Goal: Transaction & Acquisition: Purchase product/service

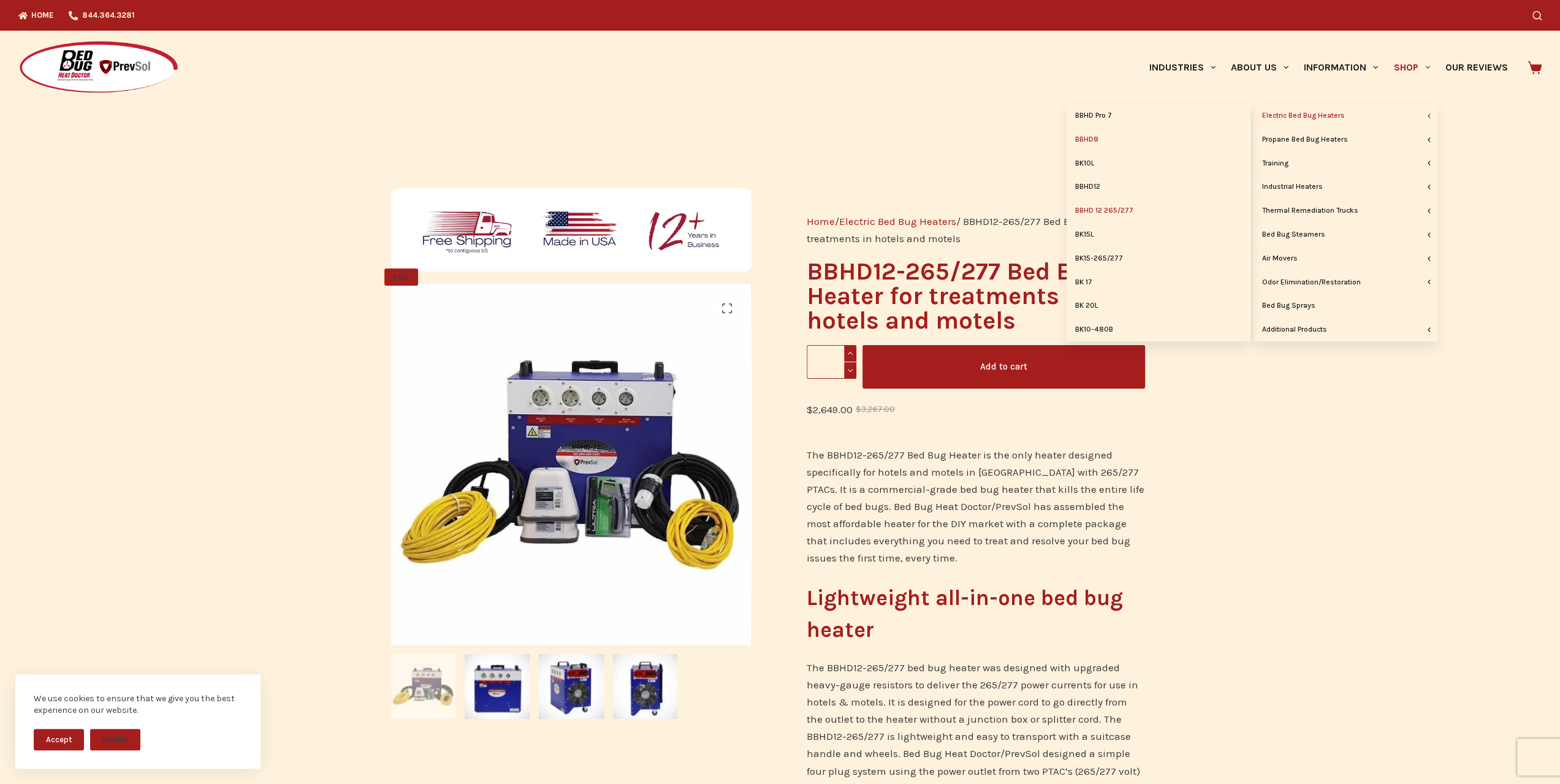
click at [1097, 137] on link "BBHD8" at bounding box center [1158, 140] width 184 height 23
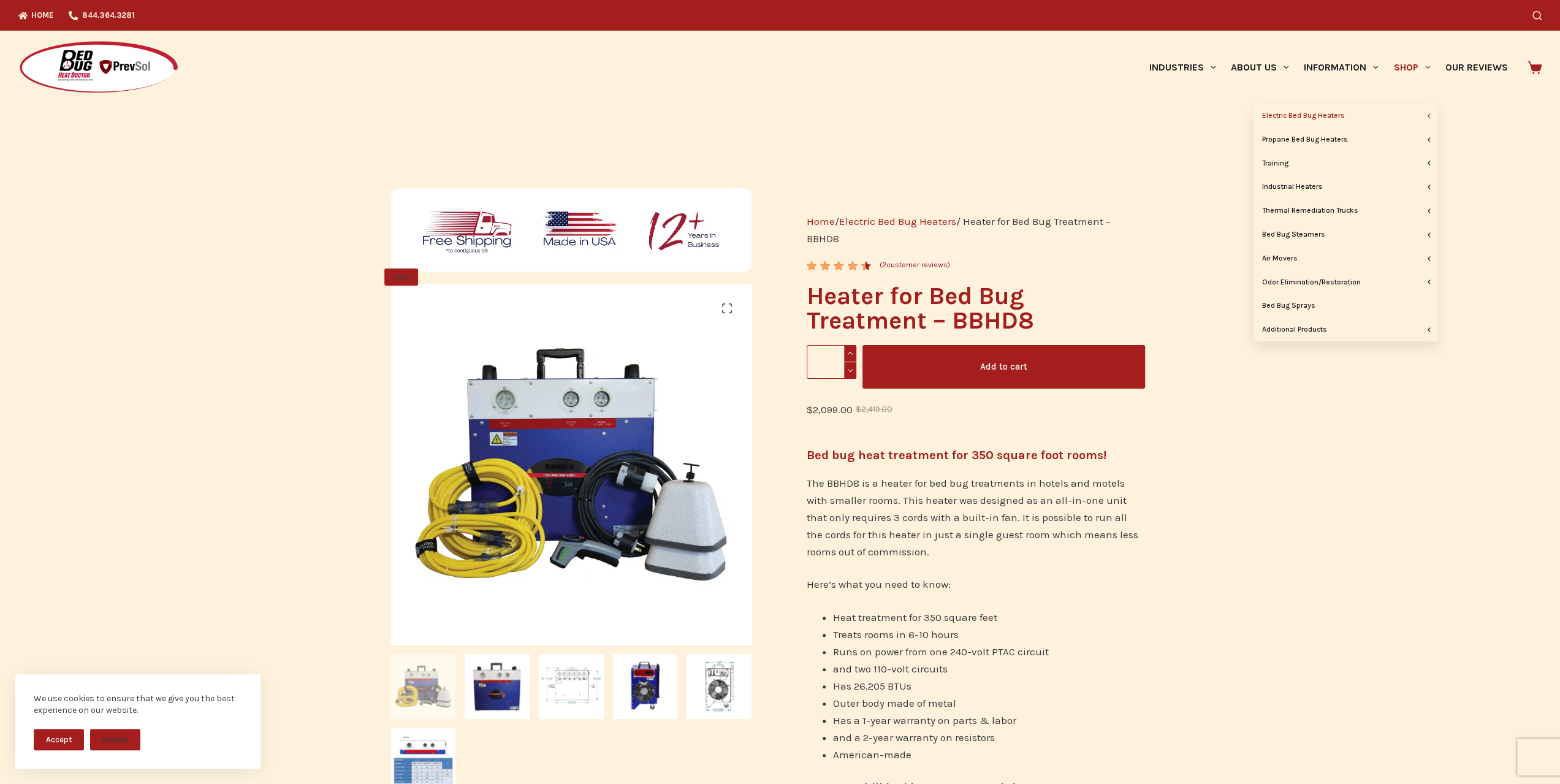
click at [1408, 72] on link "Shop" at bounding box center [1412, 67] width 52 height 74
click at [1097, 185] on link "BBHD12" at bounding box center [1158, 187] width 184 height 23
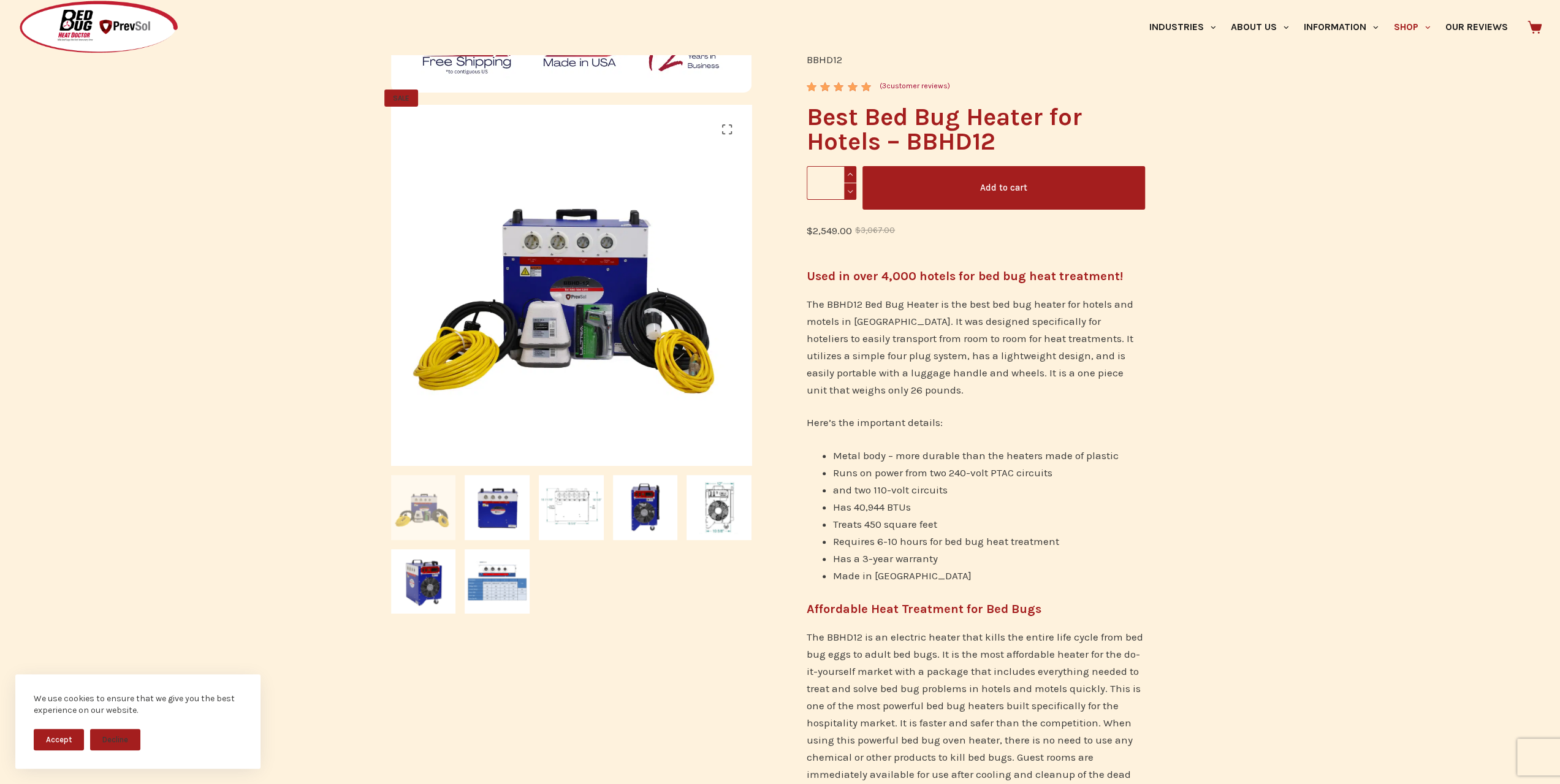
scroll to position [123, 0]
